Goal: Task Accomplishment & Management: Manage account settings

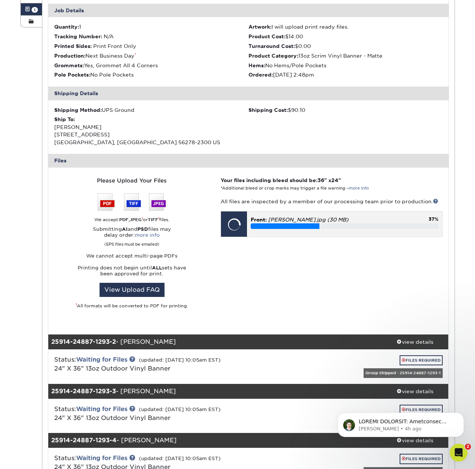
scroll to position [155, 0]
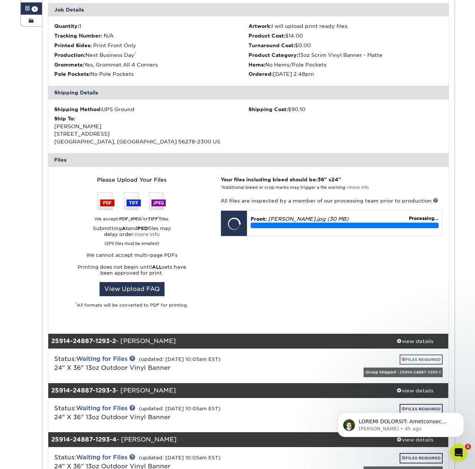
click at [427, 355] on link "FILES REQUIRED" at bounding box center [421, 359] width 43 height 10
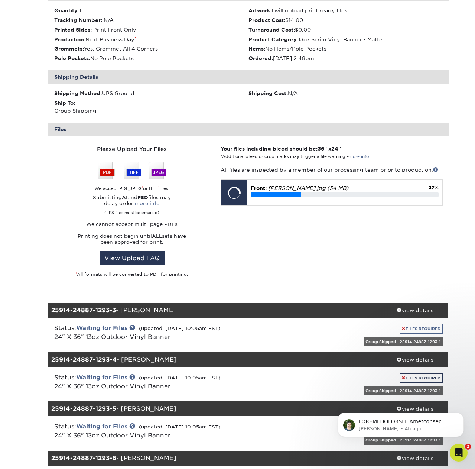
scroll to position [551, 0]
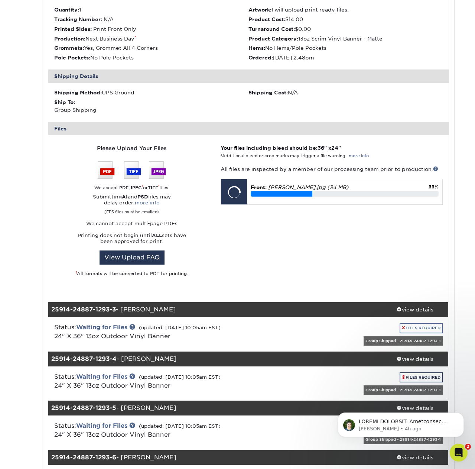
click at [425, 323] on link "FILES REQUIRED" at bounding box center [421, 328] width 43 height 10
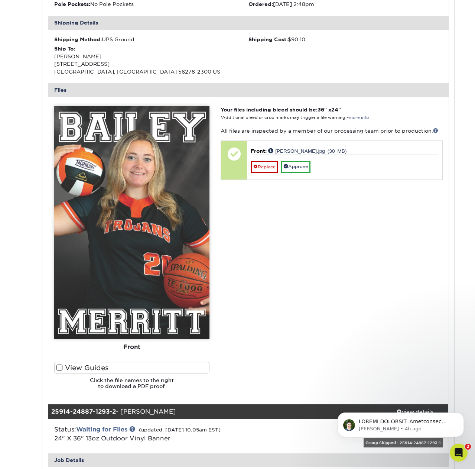
scroll to position [227, 0]
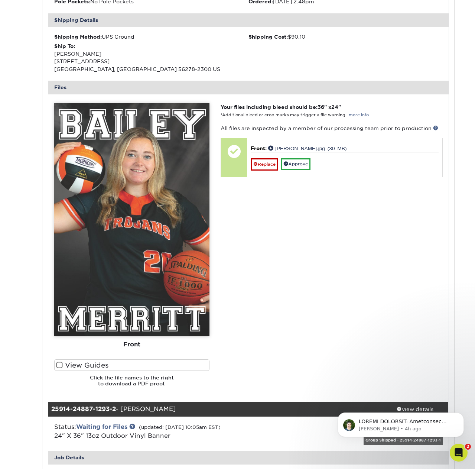
click at [60, 361] on span at bounding box center [59, 364] width 6 height 7
click at [0, 0] on input "View Guides" at bounding box center [0, 0] width 0 height 0
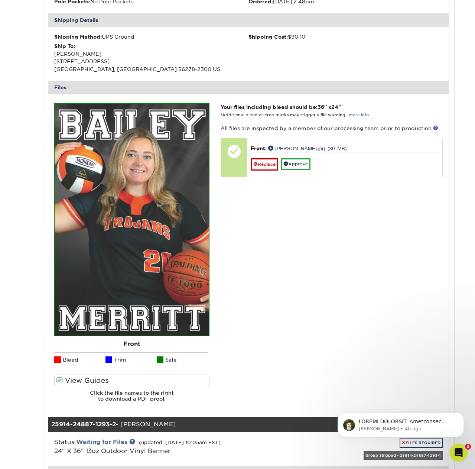
click at [59, 377] on span at bounding box center [59, 379] width 6 height 7
click at [0, 0] on input "View Guides" at bounding box center [0, 0] width 0 height 0
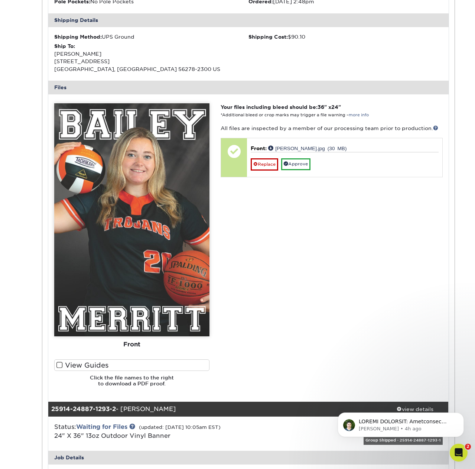
click at [59, 377] on h6 "Click the file names to the right to download a PDF proof." at bounding box center [131, 383] width 155 height 18
click at [302, 161] on link "Approve" at bounding box center [295, 164] width 29 height 12
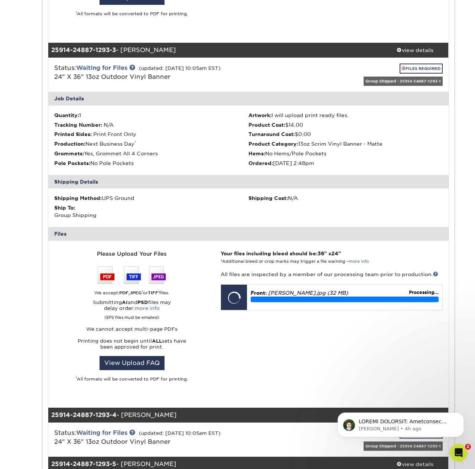
scroll to position [1150, 0]
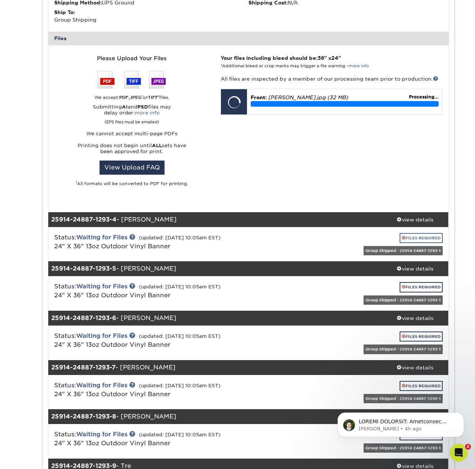
click at [413, 233] on link "FILES REQUIRED" at bounding box center [421, 238] width 43 height 10
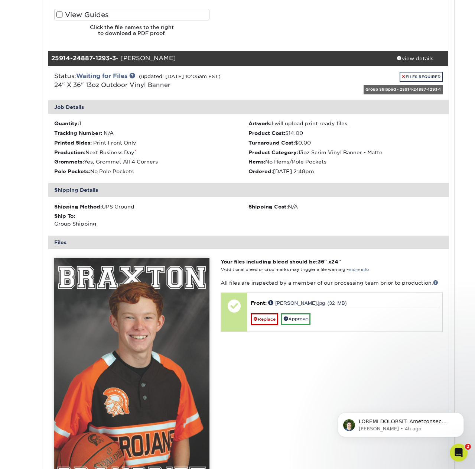
scroll to position [1076, 0]
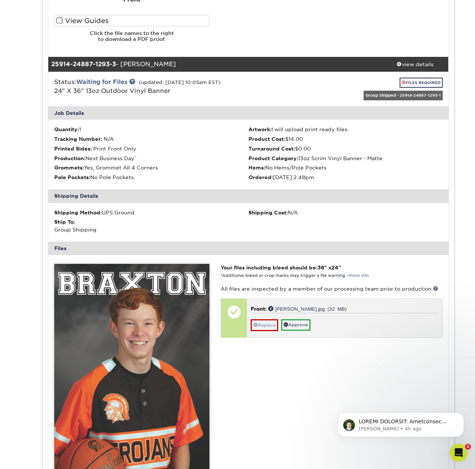
click at [268, 319] on link "Replace" at bounding box center [264, 325] width 27 height 12
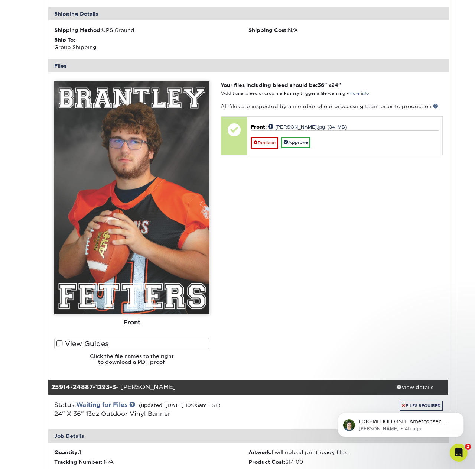
scroll to position [709, 0]
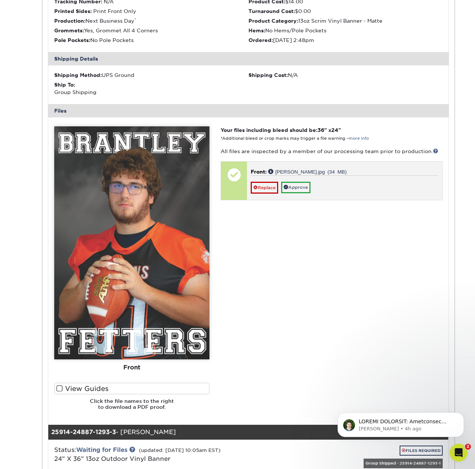
click at [300, 182] on link "Approve" at bounding box center [295, 188] width 29 height 12
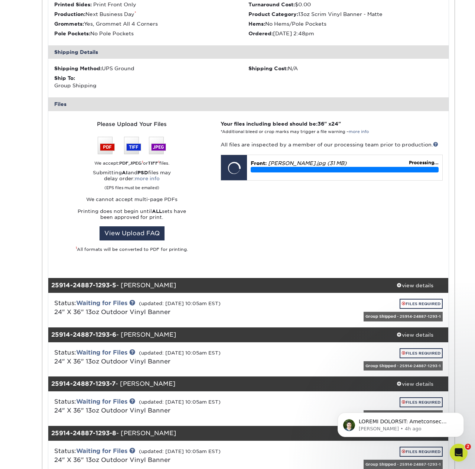
scroll to position [1728, 0]
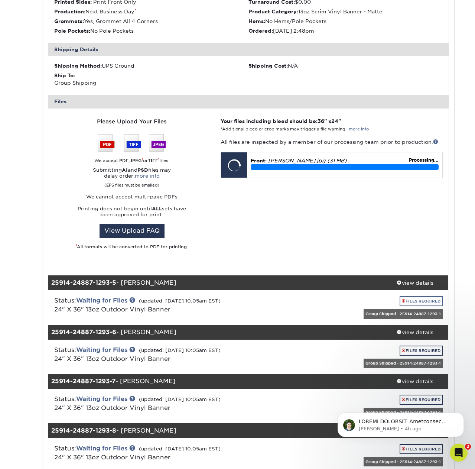
click at [418, 296] on link "FILES REQUIRED" at bounding box center [421, 301] width 43 height 10
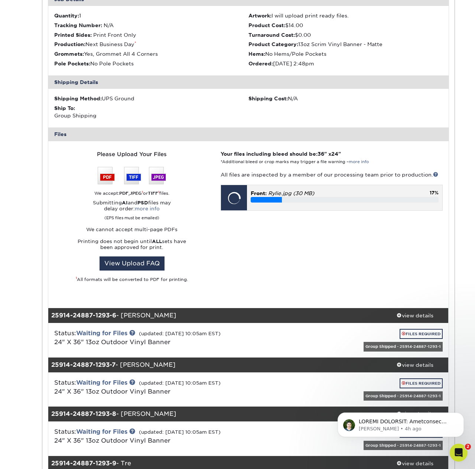
scroll to position [2060, 0]
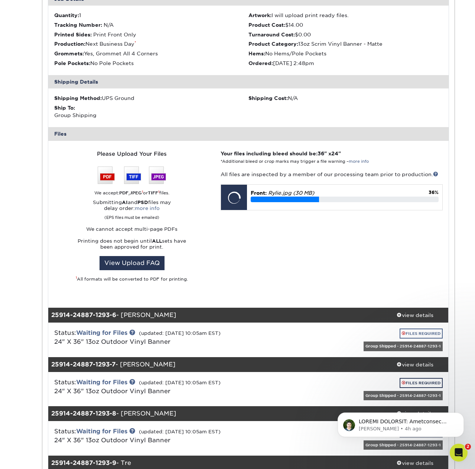
click at [431, 328] on link "FILES REQUIRED" at bounding box center [421, 333] width 43 height 10
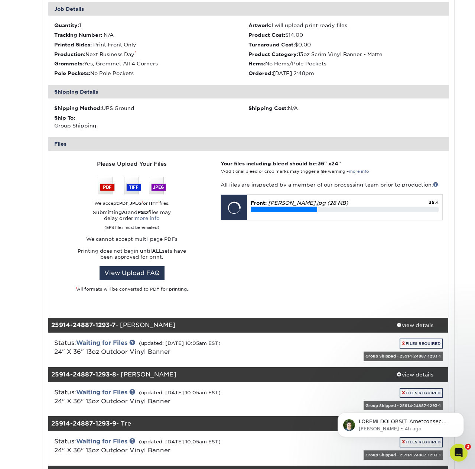
scroll to position [2417, 0]
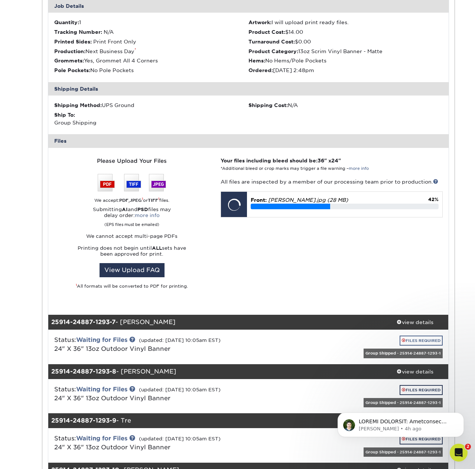
click at [429, 335] on link "FILES REQUIRED" at bounding box center [421, 340] width 43 height 10
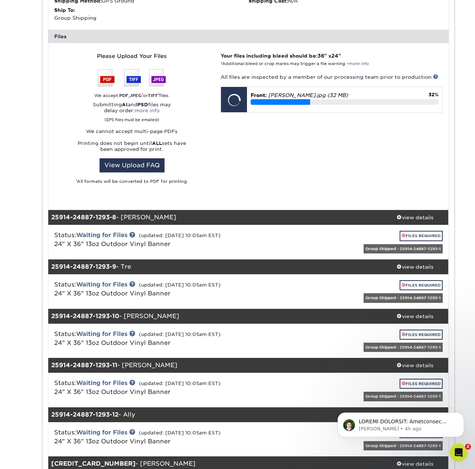
scroll to position [2976, 0]
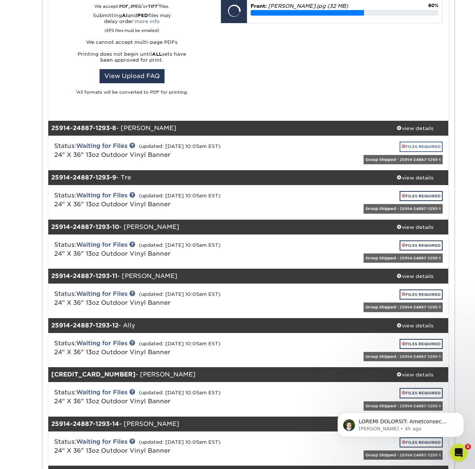
click at [426, 141] on link "FILES REQUIRED" at bounding box center [421, 146] width 43 height 10
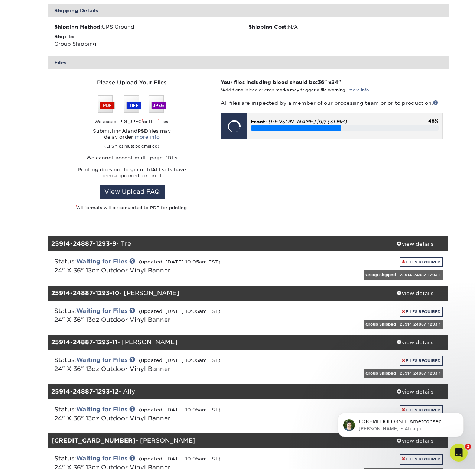
scroll to position [3379, 0]
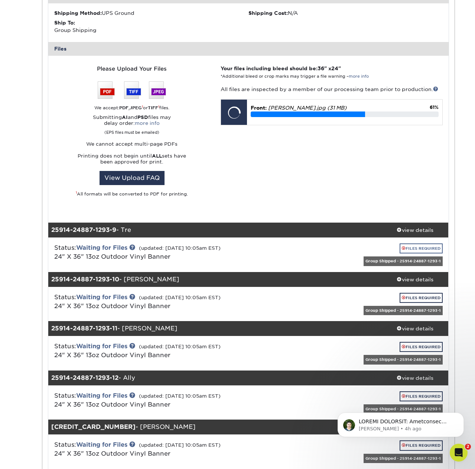
click at [428, 243] on link "FILES REQUIRED" at bounding box center [421, 248] width 43 height 10
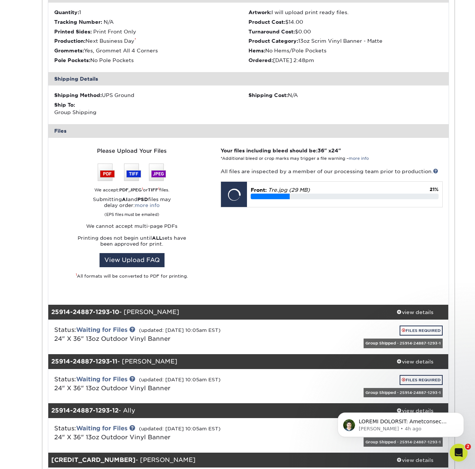
scroll to position [3701, 0]
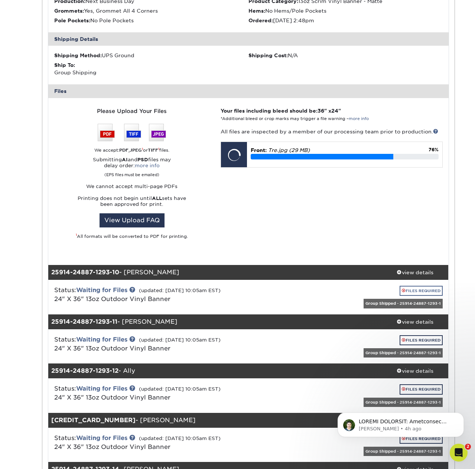
click at [420, 286] on link "FILES REQUIRED" at bounding box center [421, 291] width 43 height 10
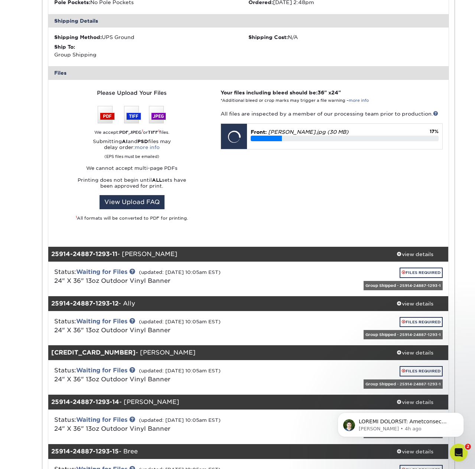
scroll to position [4086, 0]
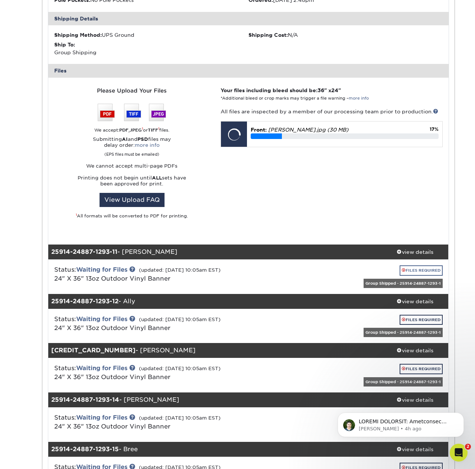
click at [421, 265] on link "FILES REQUIRED" at bounding box center [421, 270] width 43 height 10
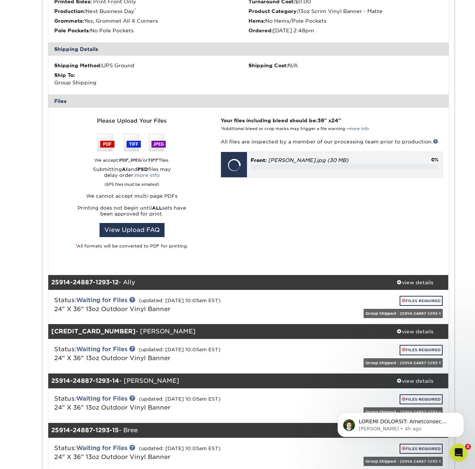
scroll to position [4562, 0]
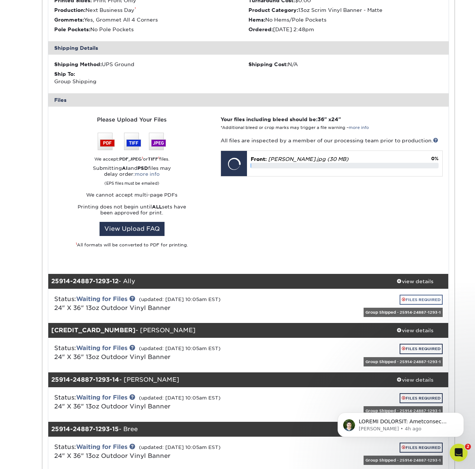
click at [424, 294] on link "FILES REQUIRED" at bounding box center [421, 299] width 43 height 10
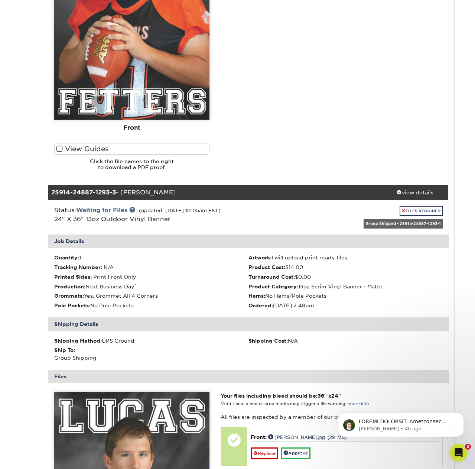
scroll to position [1126, 0]
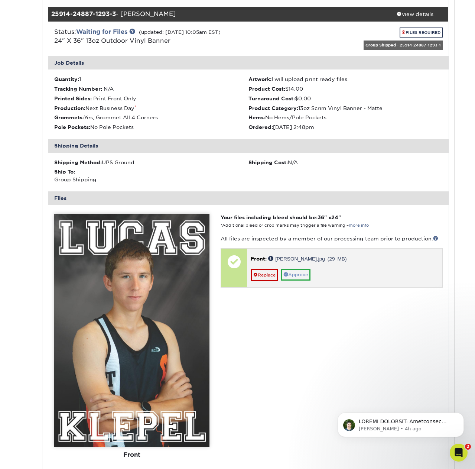
click at [293, 269] on link "Approve" at bounding box center [295, 275] width 29 height 12
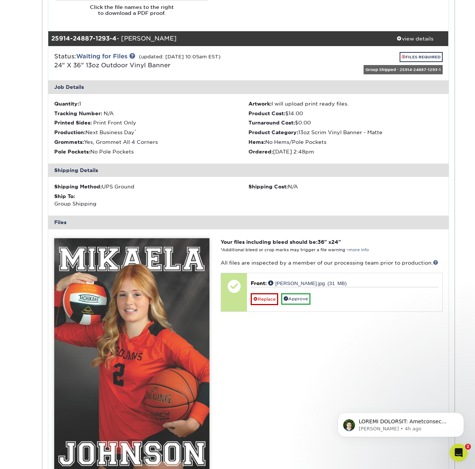
scroll to position [1608, 0]
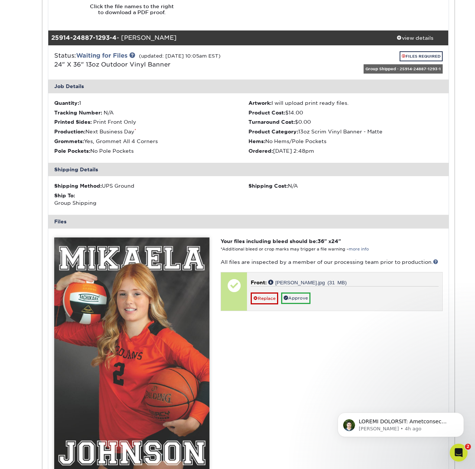
click at [299, 292] on link "Approve" at bounding box center [295, 298] width 29 height 12
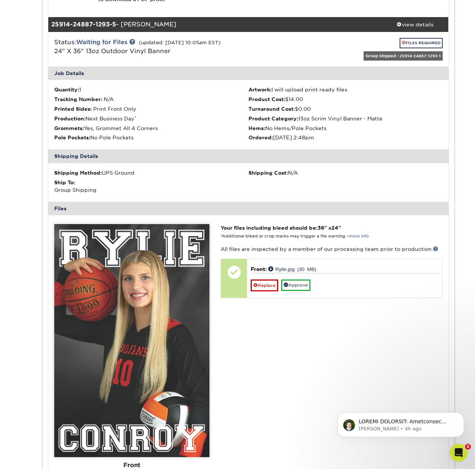
scroll to position [2135, 0]
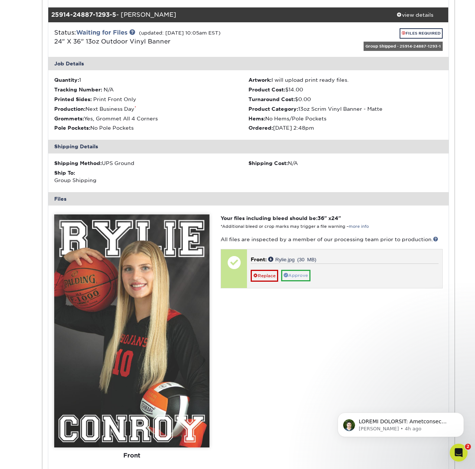
click at [301, 270] on link "Approve" at bounding box center [295, 276] width 29 height 12
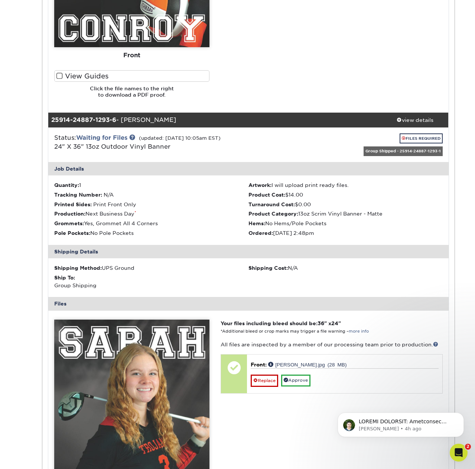
scroll to position [2590, 0]
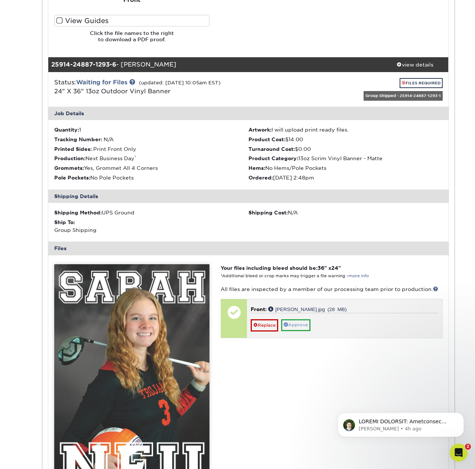
click at [301, 319] on link "Approve" at bounding box center [295, 325] width 29 height 12
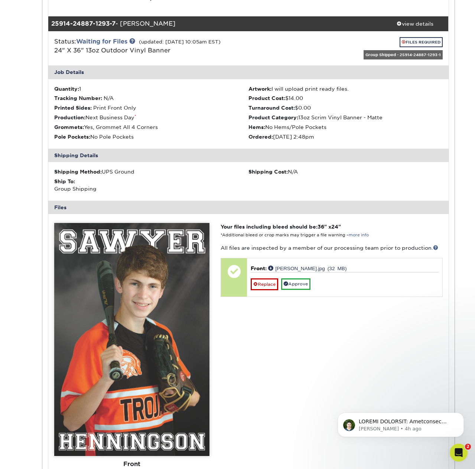
scroll to position [3155, 0]
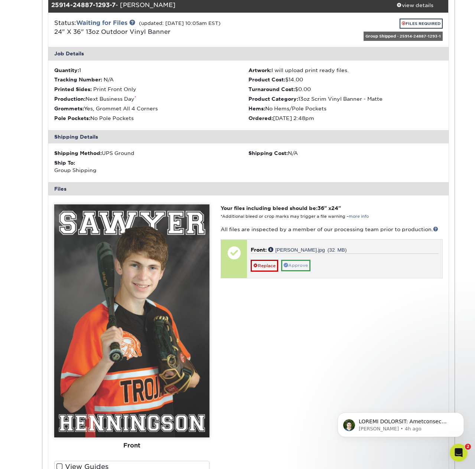
click at [300, 260] on link "Approve" at bounding box center [295, 266] width 29 height 12
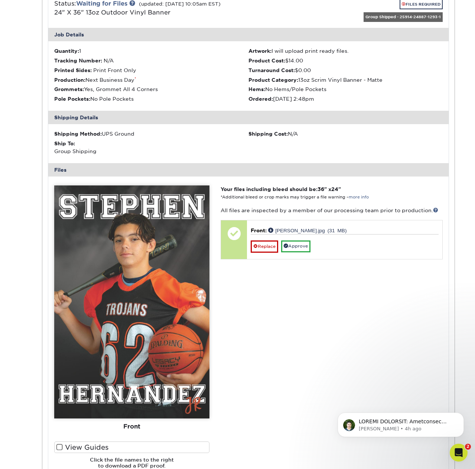
scroll to position [3686, 0]
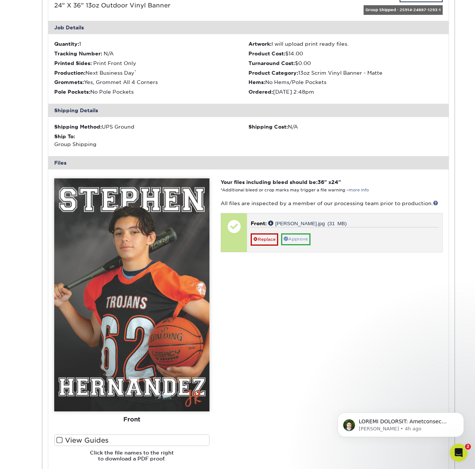
click at [301, 233] on link "Approve" at bounding box center [295, 239] width 29 height 12
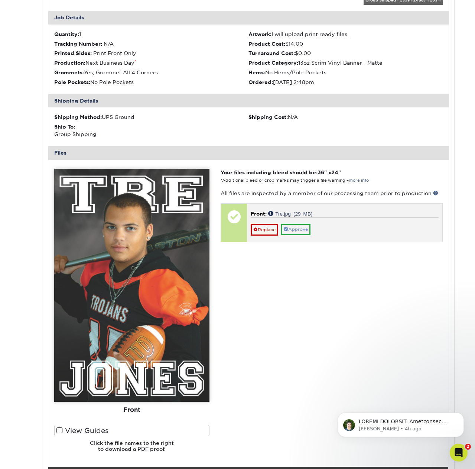
scroll to position [4200, 0]
click at [299, 224] on link "Approve" at bounding box center [295, 230] width 29 height 12
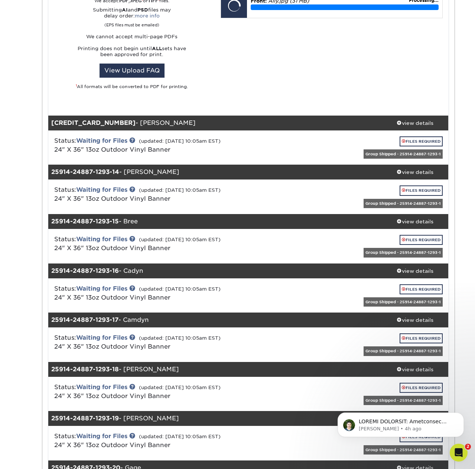
scroll to position [5646, 0]
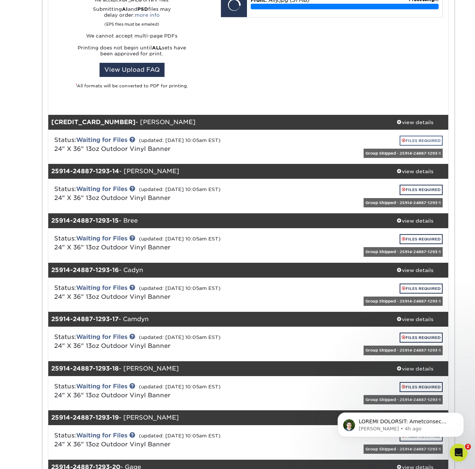
click at [417, 136] on link "FILES REQUIRED" at bounding box center [421, 141] width 43 height 10
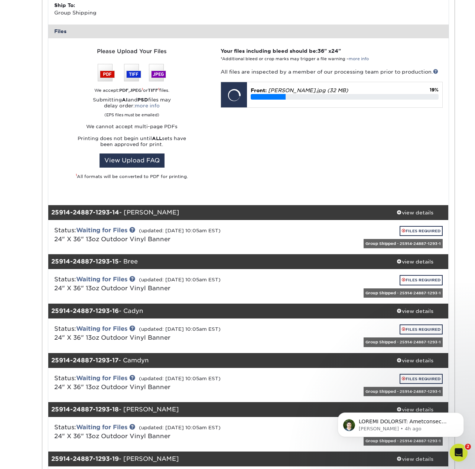
scroll to position [5930, 0]
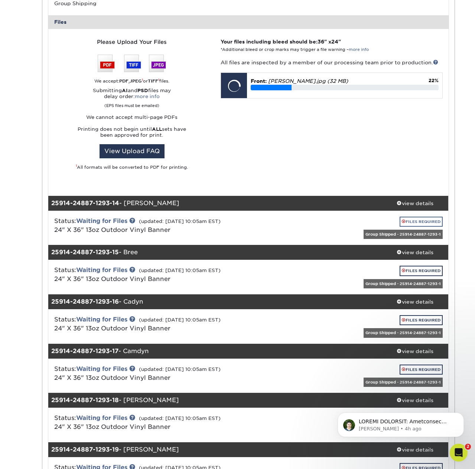
click at [414, 216] on link "FILES REQUIRED" at bounding box center [421, 221] width 43 height 10
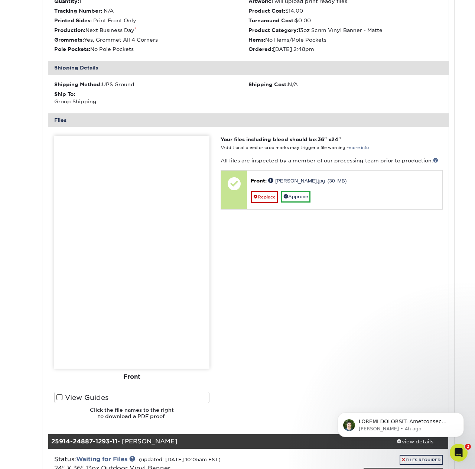
scroll to position [4722, 0]
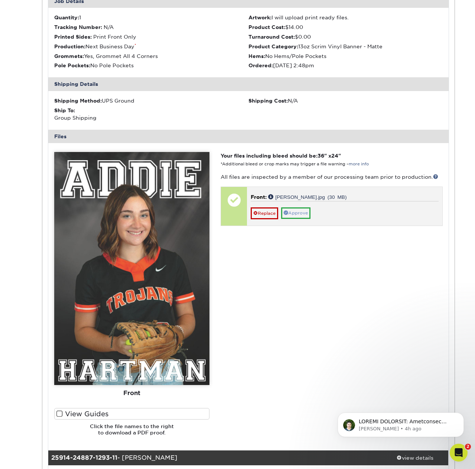
click at [302, 207] on link "Approve" at bounding box center [295, 213] width 29 height 12
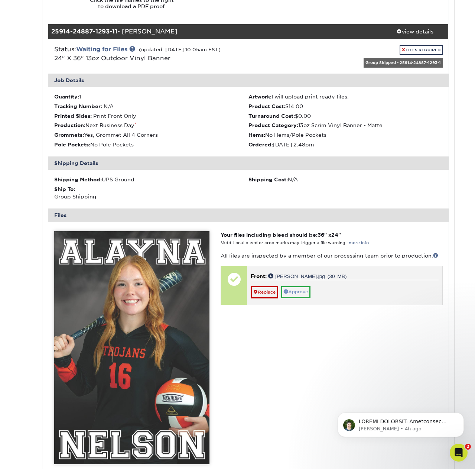
scroll to position [5138, 0]
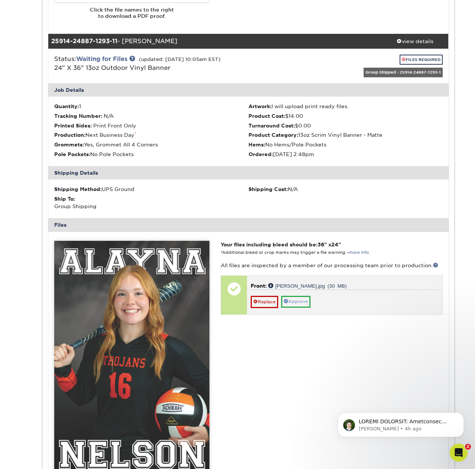
click at [300, 296] on link "Approve" at bounding box center [295, 302] width 29 height 12
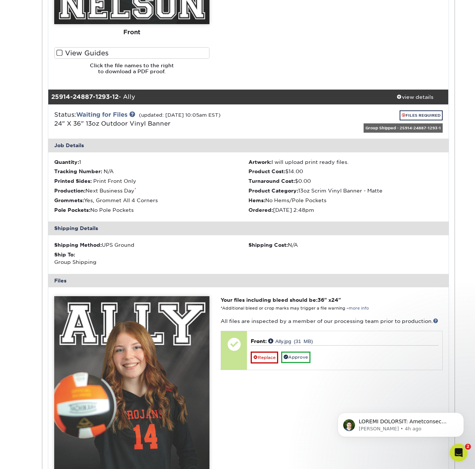
scroll to position [5588, 0]
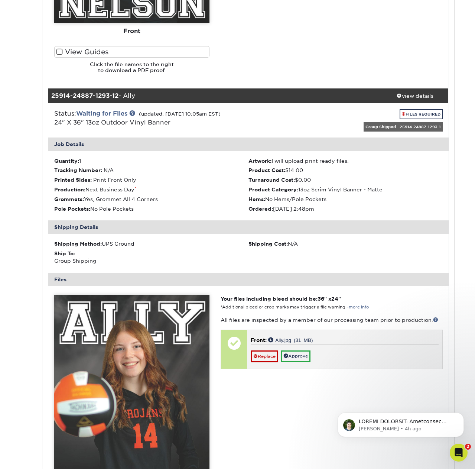
click at [304, 350] on link "Approve" at bounding box center [295, 356] width 29 height 12
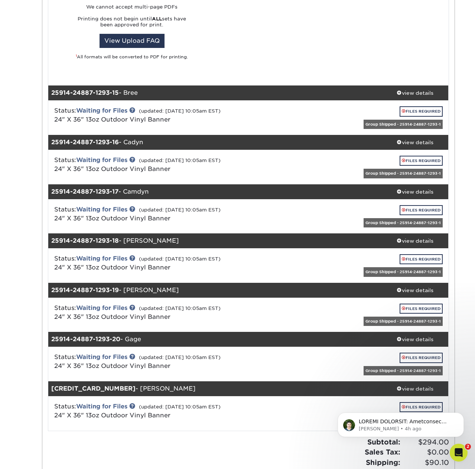
scroll to position [6822, 0]
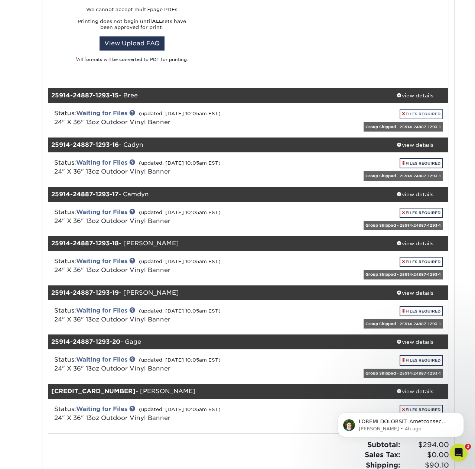
click at [424, 109] on link "FILES REQUIRED" at bounding box center [421, 114] width 43 height 10
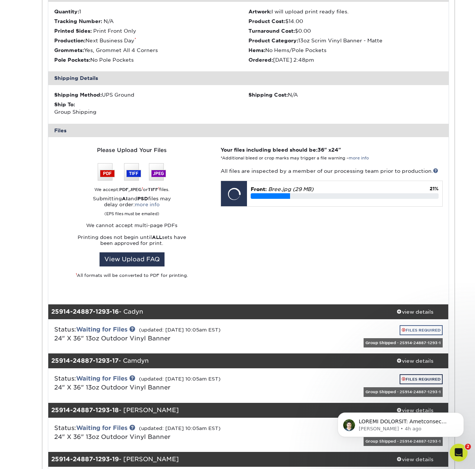
scroll to position [6973, 0]
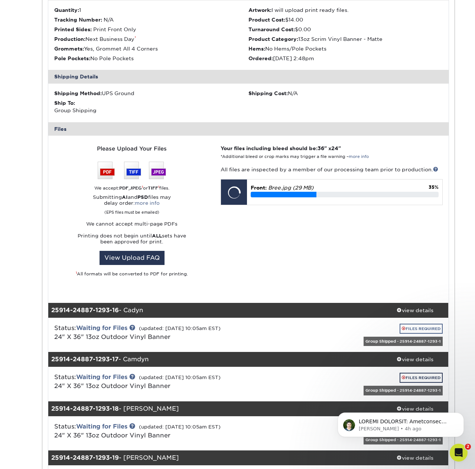
click at [428, 323] on link "FILES REQUIRED" at bounding box center [421, 328] width 43 height 10
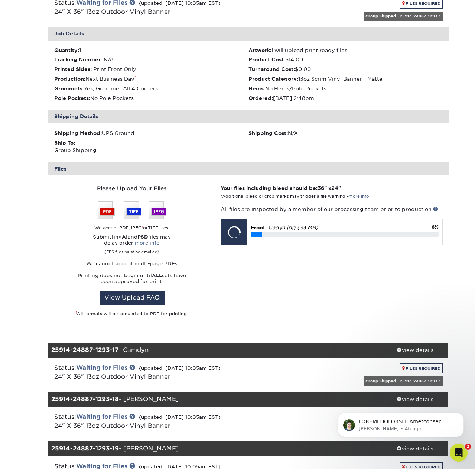
scroll to position [7356, 0]
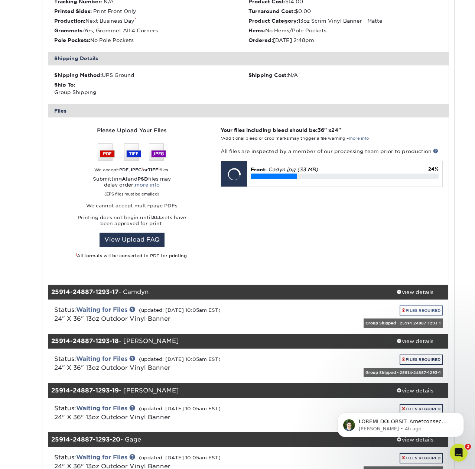
click at [415, 305] on link "FILES REQUIRED" at bounding box center [421, 310] width 43 height 10
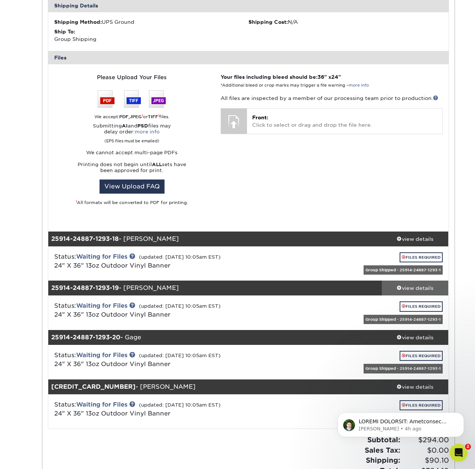
scroll to position [7748, 0]
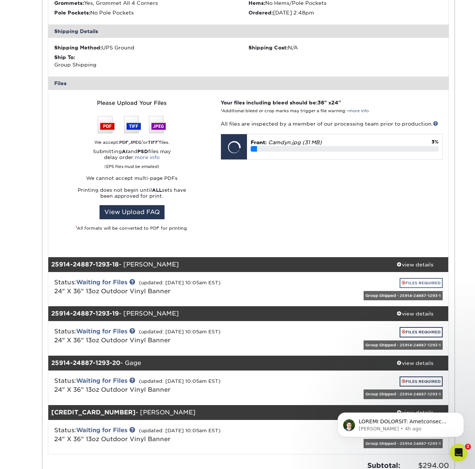
drag, startPoint x: 409, startPoint y: 228, endPoint x: 403, endPoint y: 227, distance: 6.1
click at [408, 278] on link "FILES REQUIRED" at bounding box center [421, 283] width 43 height 10
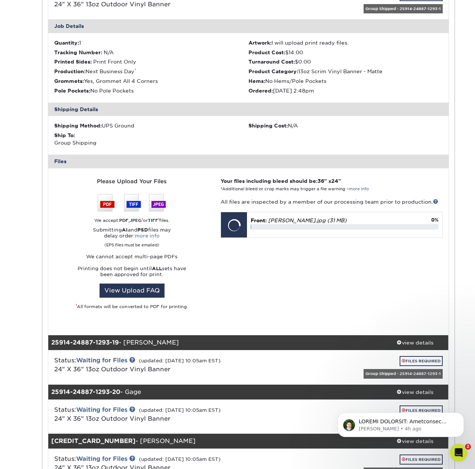
scroll to position [8035, 0]
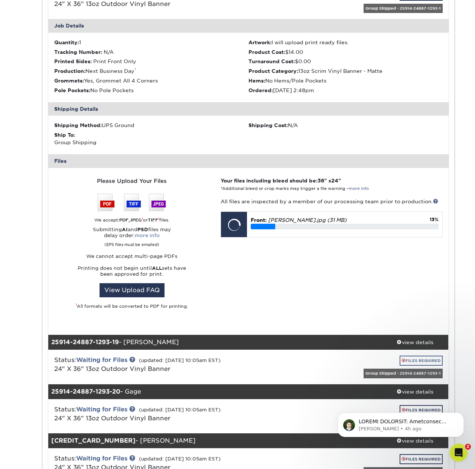
drag, startPoint x: 415, startPoint y: 299, endPoint x: 420, endPoint y: 299, distance: 4.1
click at [415, 355] on link "FILES REQUIRED" at bounding box center [421, 360] width 43 height 10
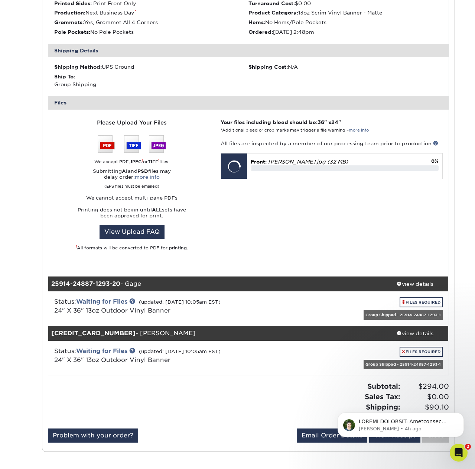
scroll to position [8458, 0]
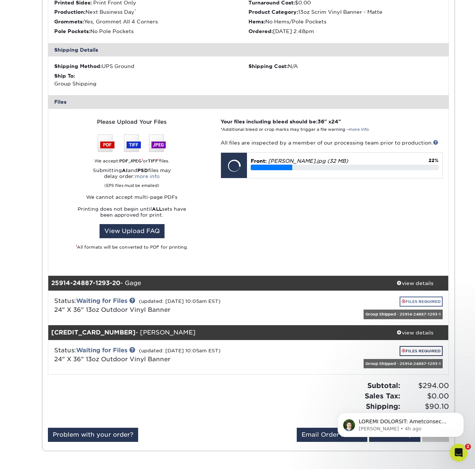
click at [404, 296] on link "FILES REQUIRED" at bounding box center [421, 301] width 43 height 10
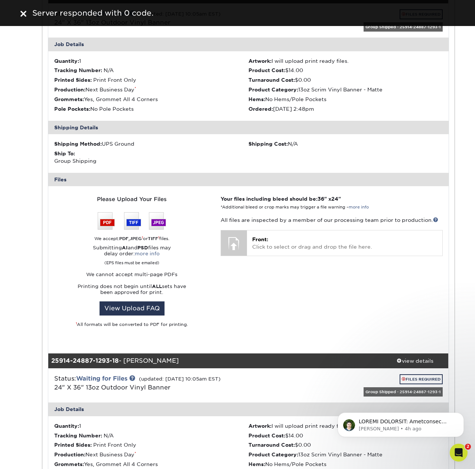
scroll to position [7909, 0]
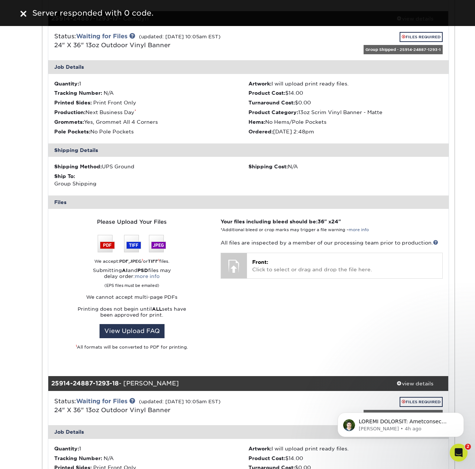
click at [22, 13] on img at bounding box center [23, 14] width 6 height 6
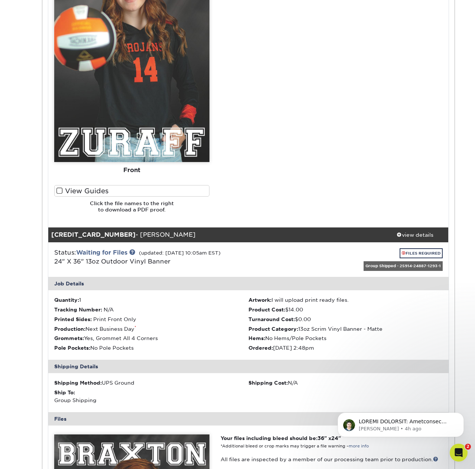
scroll to position [6255, 0]
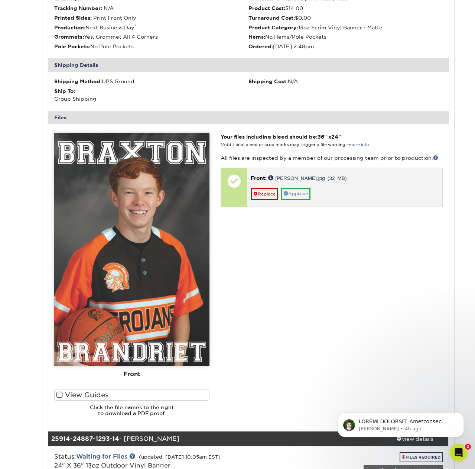
click at [303, 188] on link "Approve" at bounding box center [295, 194] width 29 height 12
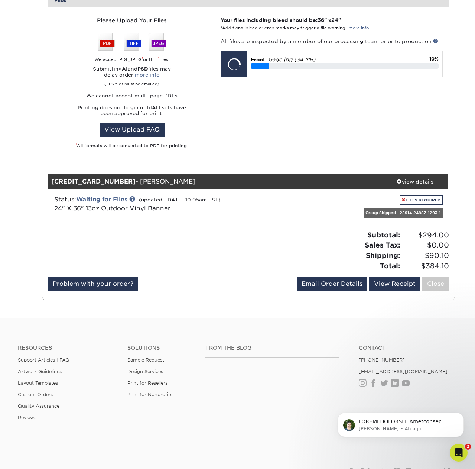
scroll to position [9204, 0]
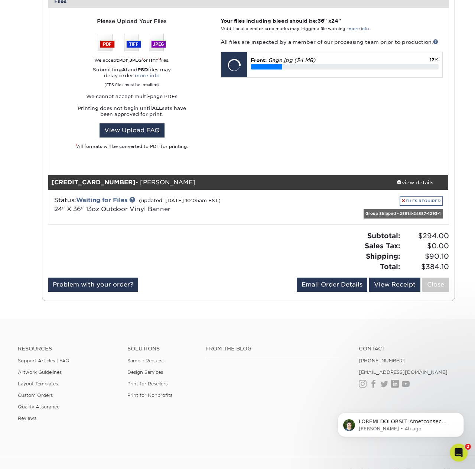
click at [428, 196] on link "FILES REQUIRED" at bounding box center [421, 201] width 43 height 10
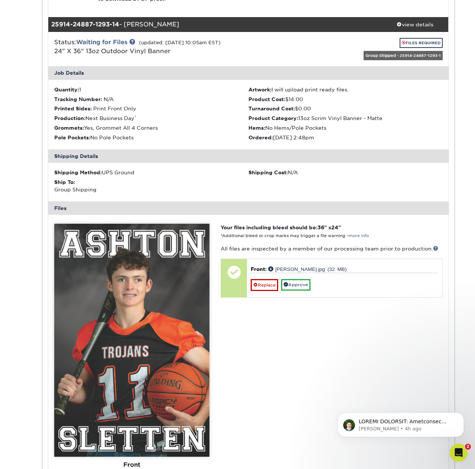
scroll to position [6672, 0]
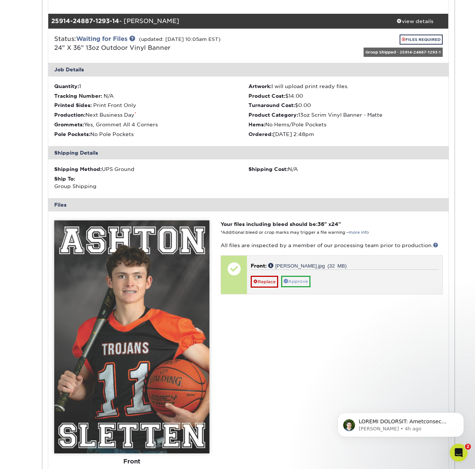
click at [303, 275] on link "Approve" at bounding box center [295, 281] width 29 height 12
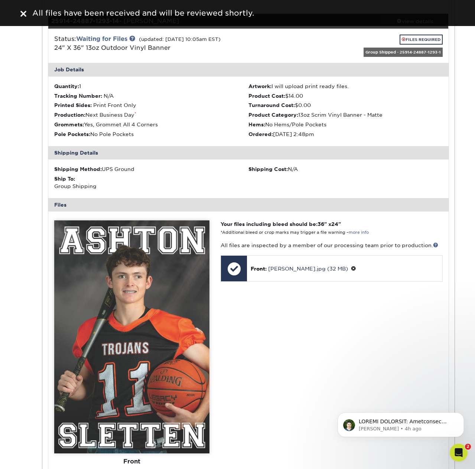
click at [23, 15] on img at bounding box center [23, 14] width 6 height 6
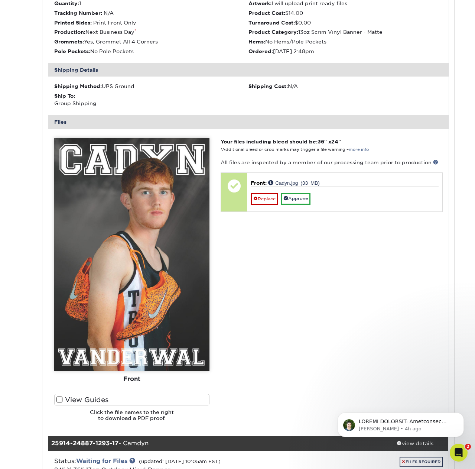
scroll to position [7759, 0]
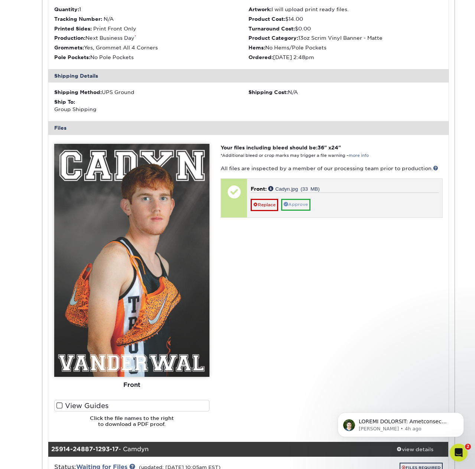
click at [297, 199] on link "Approve" at bounding box center [295, 205] width 29 height 12
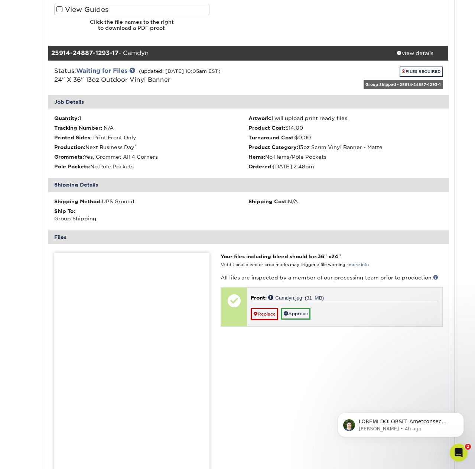
scroll to position [8119, 0]
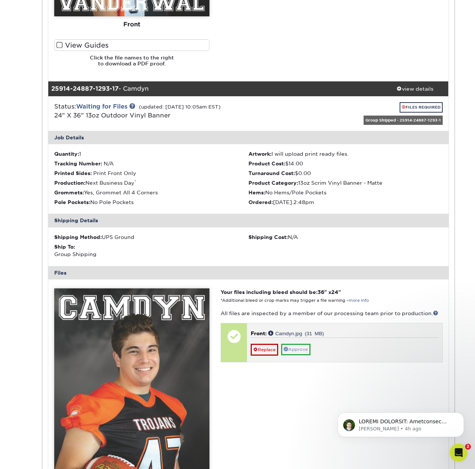
click at [303, 343] on link "Approve" at bounding box center [295, 349] width 29 height 12
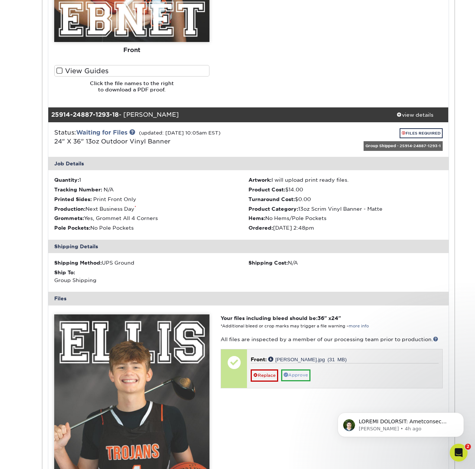
scroll to position [8614, 0]
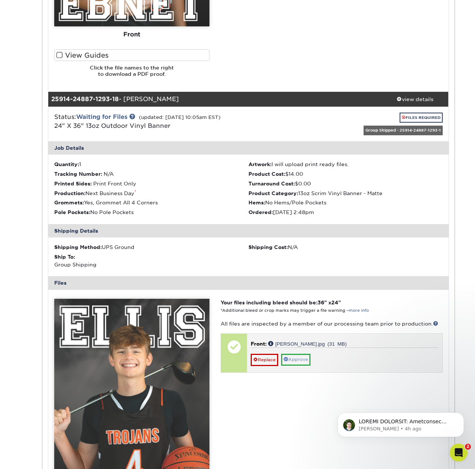
click at [303, 353] on link "Approve" at bounding box center [295, 359] width 29 height 12
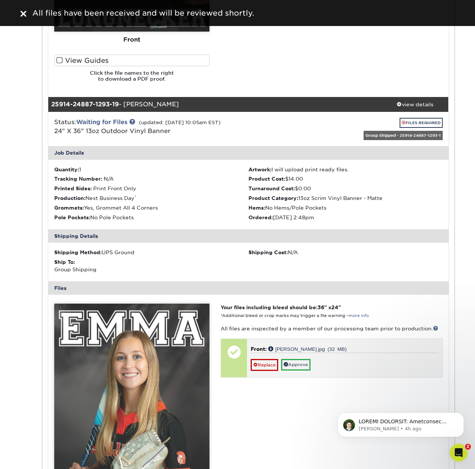
scroll to position [9121, 0]
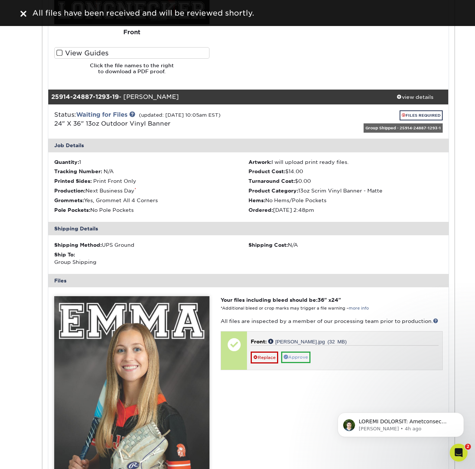
click at [301, 351] on link "Approve" at bounding box center [295, 357] width 29 height 12
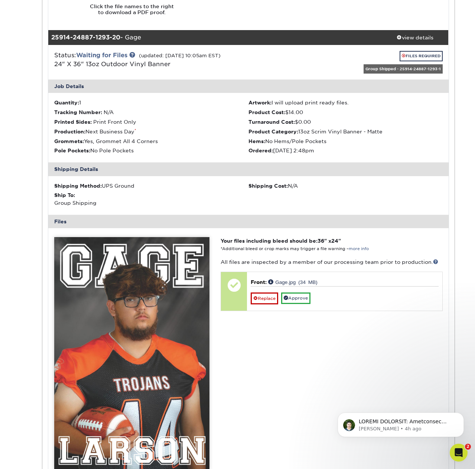
scroll to position [9685, 0]
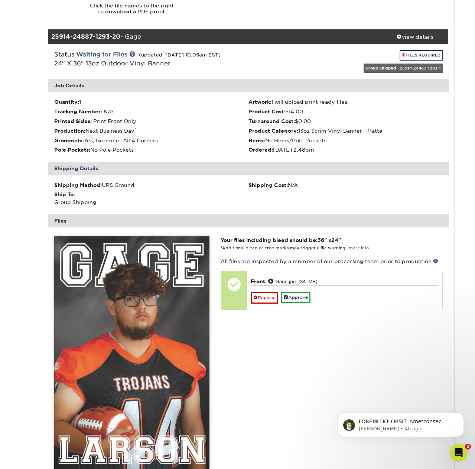
click at [304, 291] on link "Approve" at bounding box center [295, 297] width 29 height 12
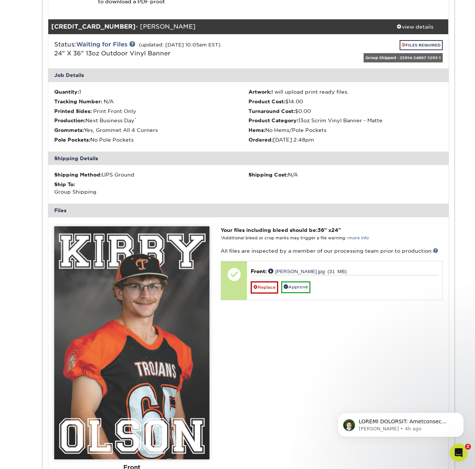
scroll to position [10202, 0]
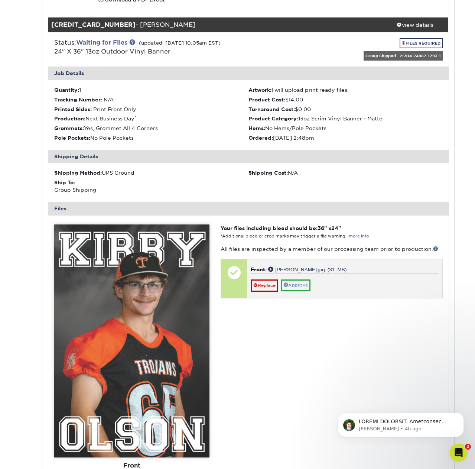
click at [299, 279] on link "Approve" at bounding box center [295, 285] width 29 height 12
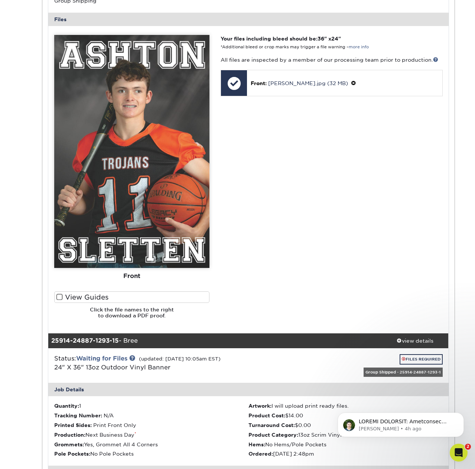
scroll to position [6715, 0]
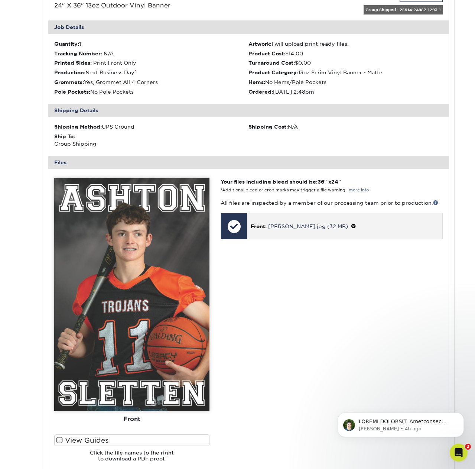
click at [351, 223] on span at bounding box center [353, 226] width 5 height 6
click at [263, 229] on link "Ok" at bounding box center [259, 235] width 16 height 12
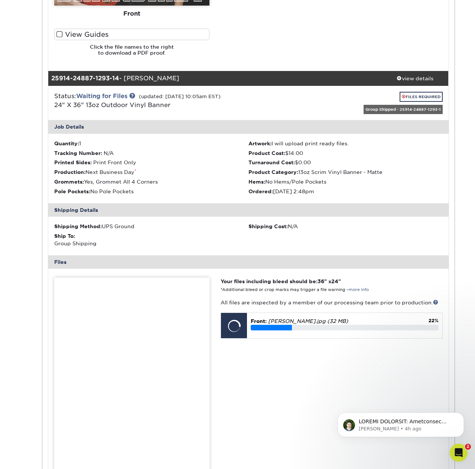
scroll to position [6719, 0]
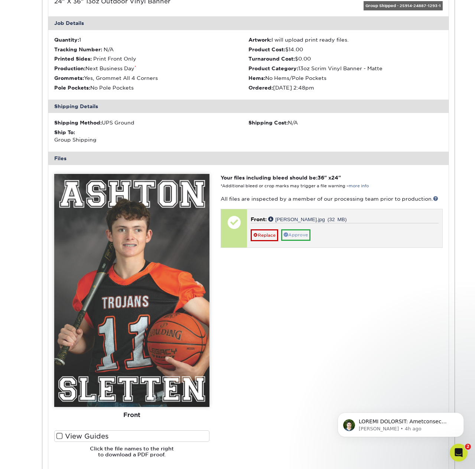
click at [300, 229] on link "Approve" at bounding box center [295, 235] width 29 height 12
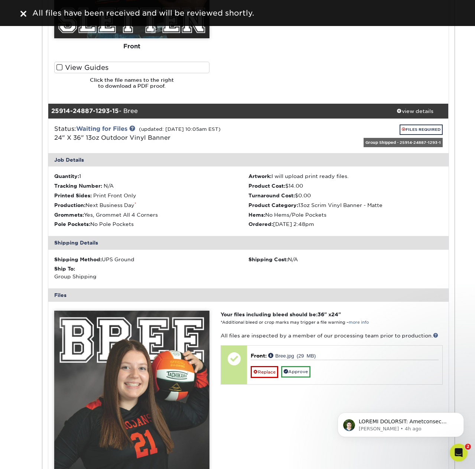
scroll to position [7090, 0]
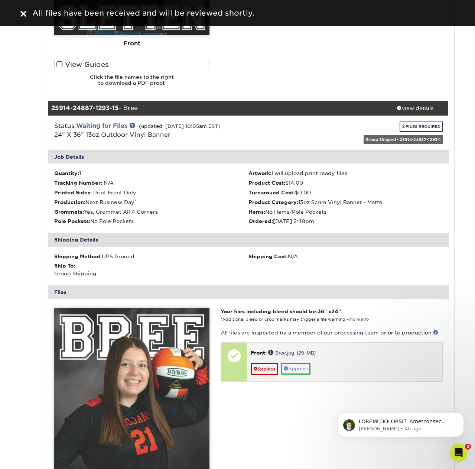
click at [302, 363] on link "Approve" at bounding box center [295, 369] width 29 height 12
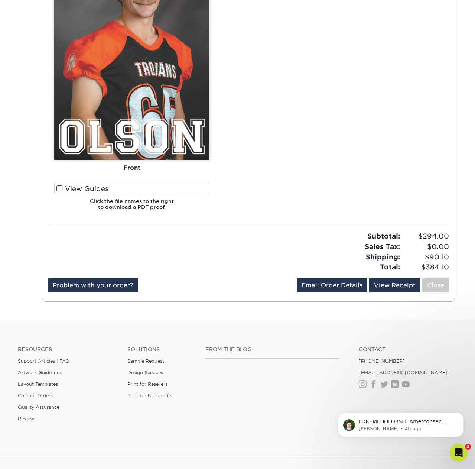
scroll to position [10499, 0]
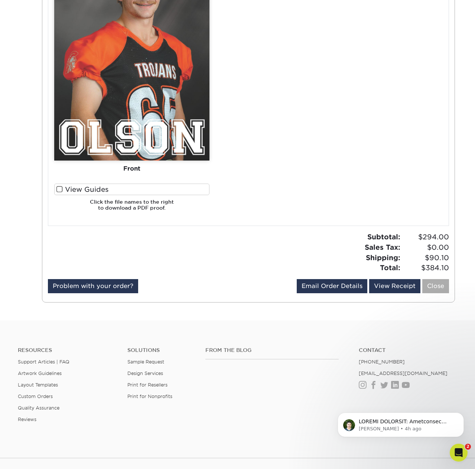
click at [437, 279] on link "Close" at bounding box center [435, 286] width 27 height 14
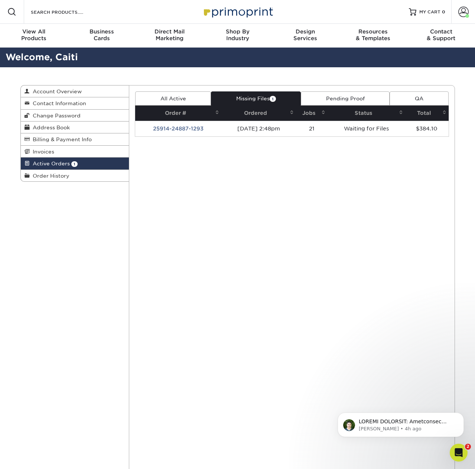
click at [252, 99] on link "Missing Files 1" at bounding box center [256, 98] width 90 height 14
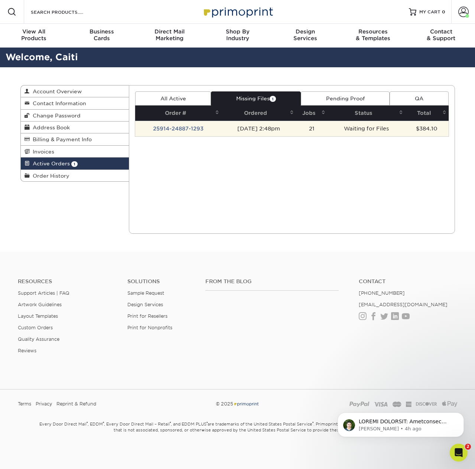
click at [168, 128] on td "25914-24887-1293" at bounding box center [178, 129] width 86 height 16
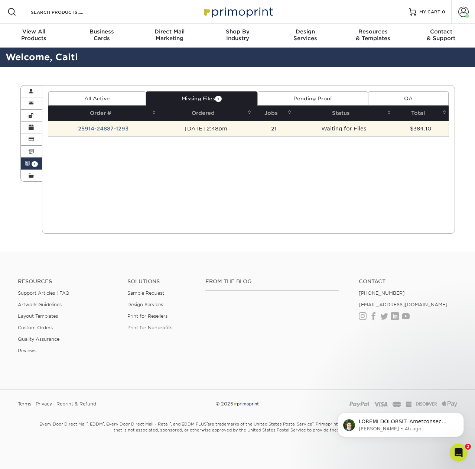
click at [271, 126] on td "21" at bounding box center [274, 129] width 40 height 16
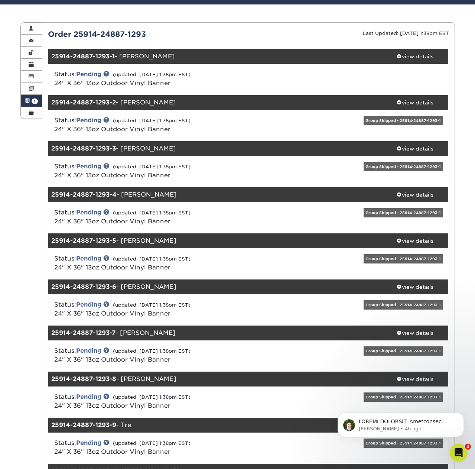
scroll to position [65, 0]
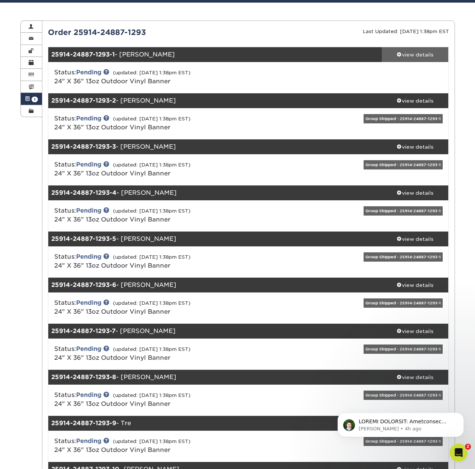
click at [402, 53] on div "view details" at bounding box center [415, 54] width 67 height 7
